Goal: Task Accomplishment & Management: Use online tool/utility

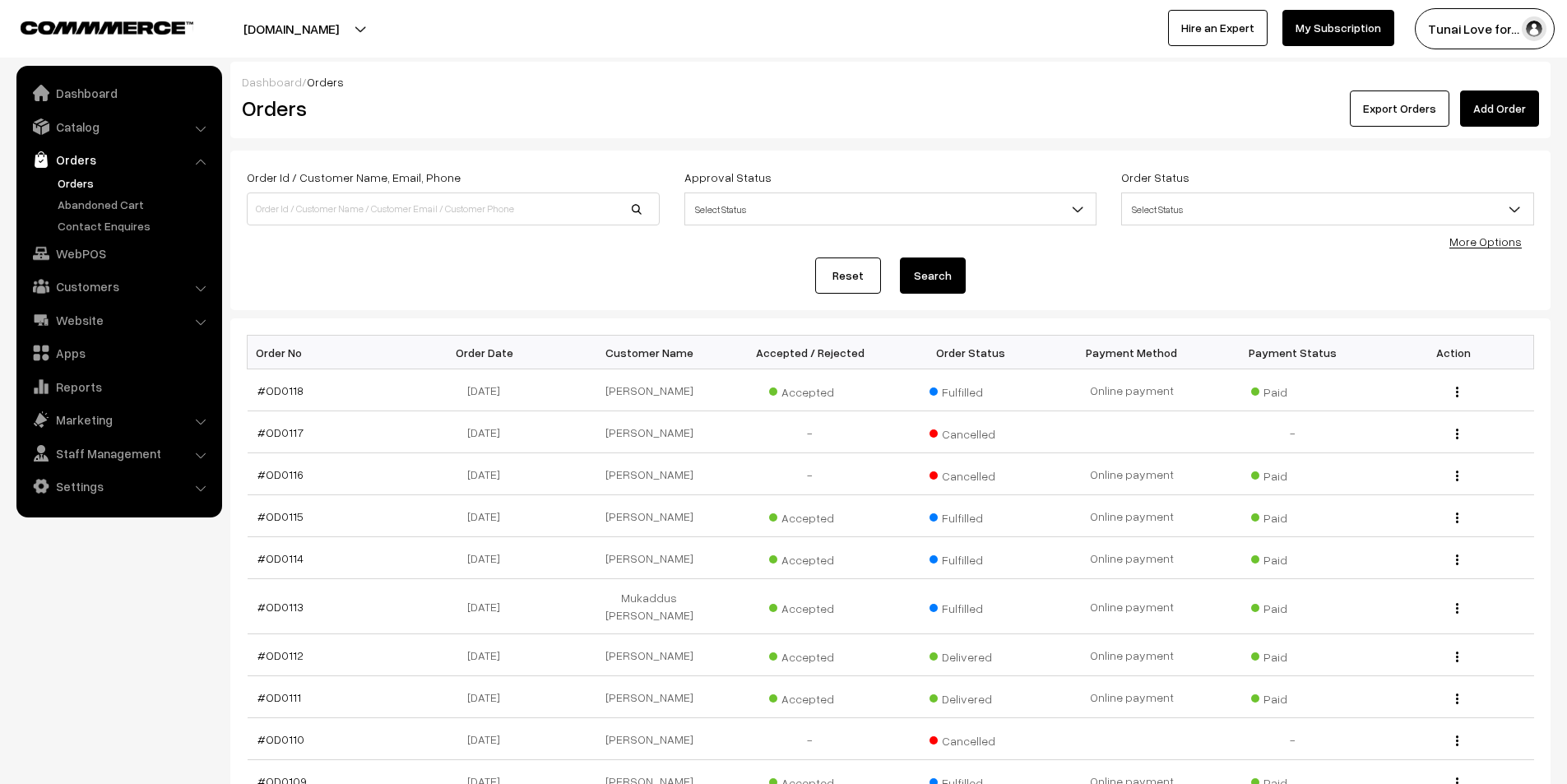
click at [78, 179] on link "Orders" at bounding box center [135, 182] width 163 height 17
click at [74, 205] on link "Abandoned Cart" at bounding box center [135, 204] width 163 height 17
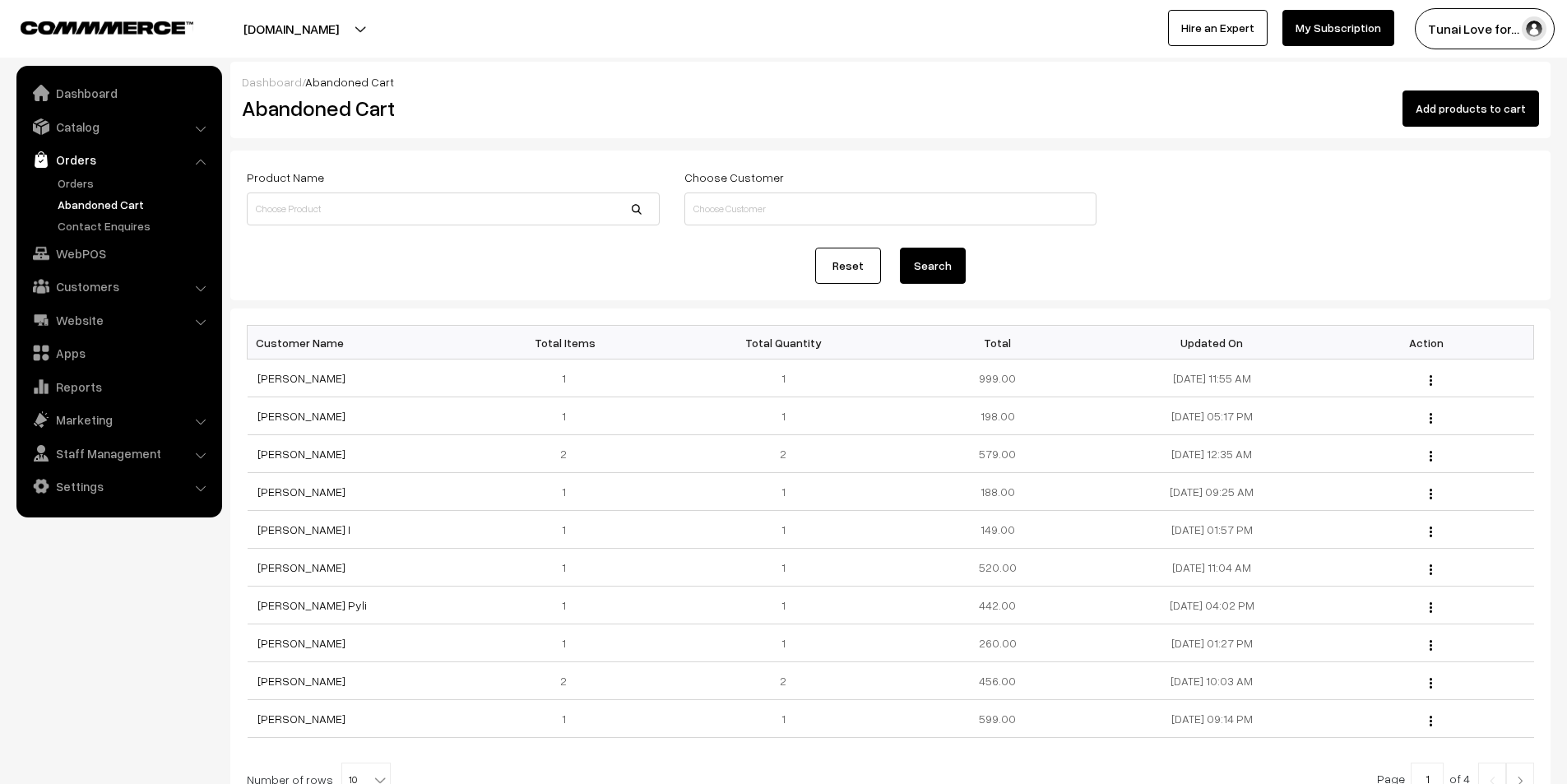
click at [74, 181] on link "Orders" at bounding box center [135, 182] width 163 height 17
